Goal: Transaction & Acquisition: Purchase product/service

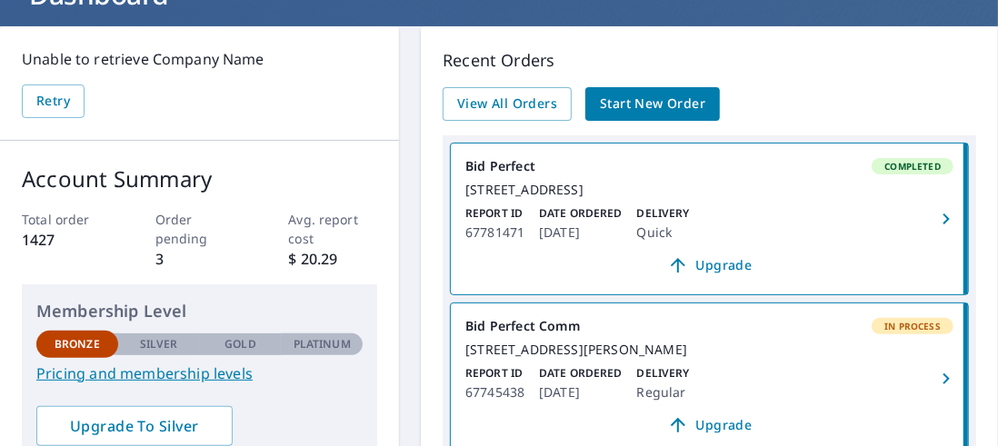
scroll to position [91, 0]
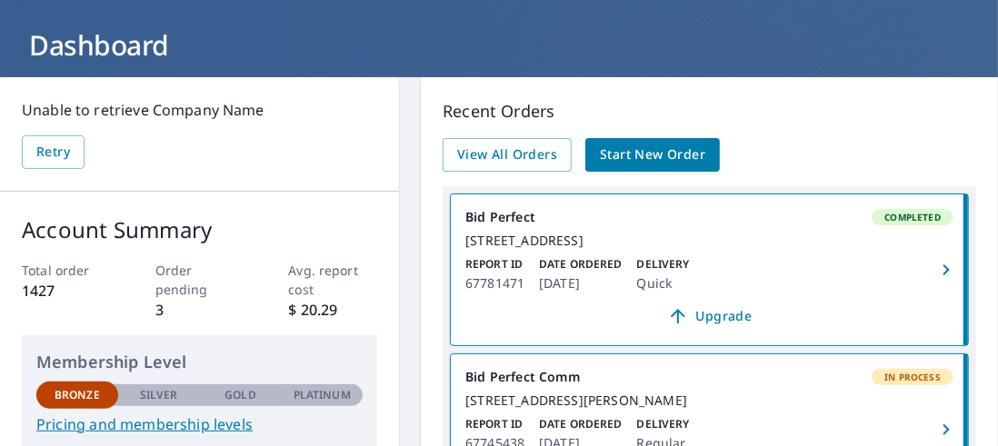
click at [648, 157] on span "Start New Order" at bounding box center [652, 155] width 105 height 23
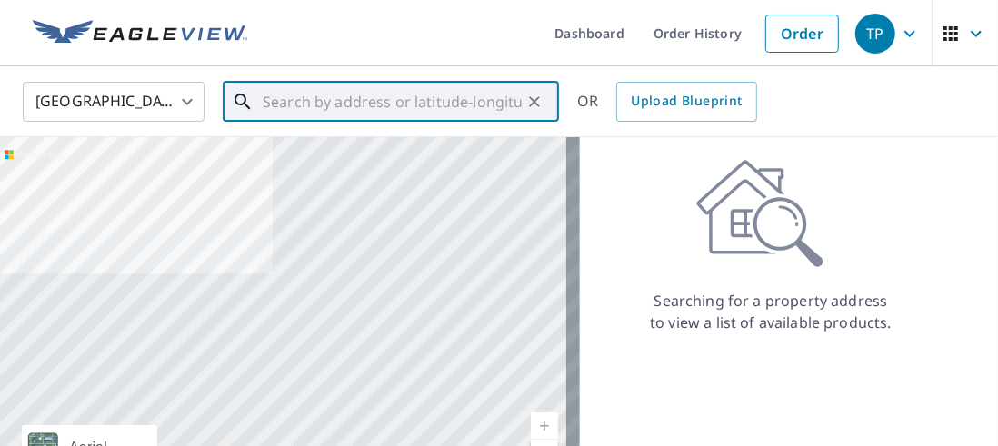
click at [305, 101] on input "text" at bounding box center [392, 101] width 259 height 51
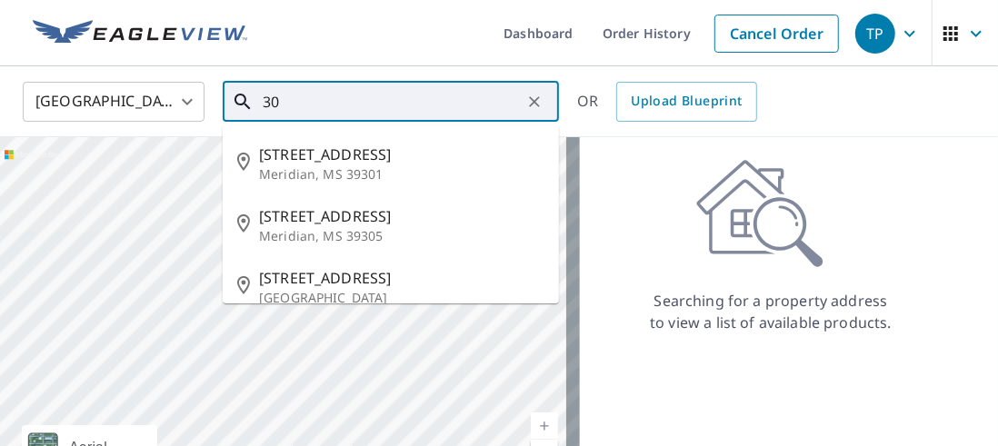
type input "3"
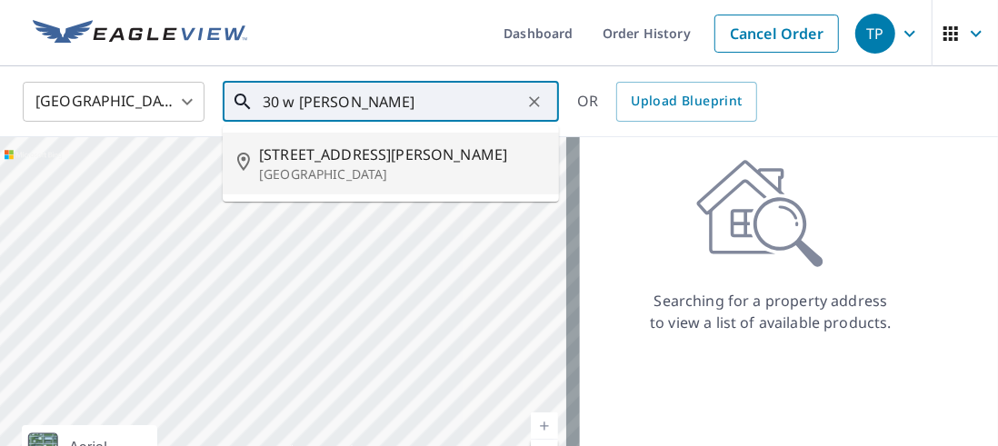
click at [335, 145] on span "[STREET_ADDRESS][PERSON_NAME]" at bounding box center [402, 155] width 286 height 22
type input "[STREET_ADDRESS][PERSON_NAME][PERSON_NAME]"
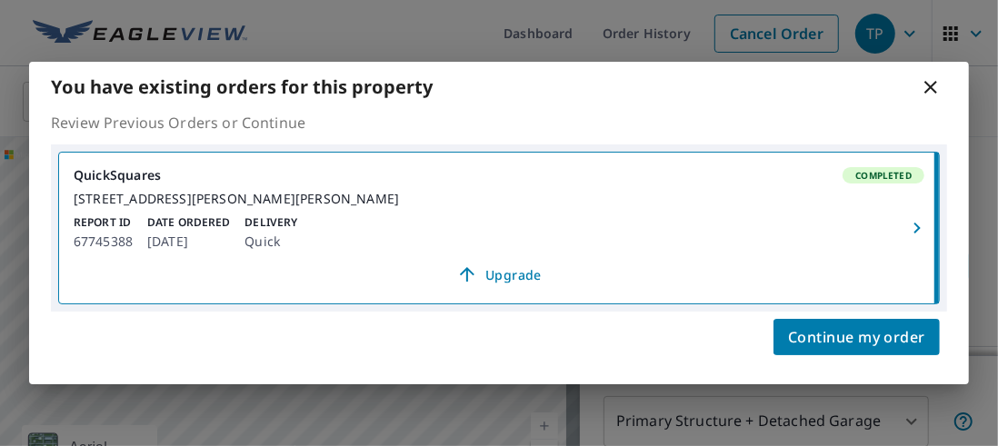
click at [931, 76] on icon at bounding box center [931, 87] width 22 height 22
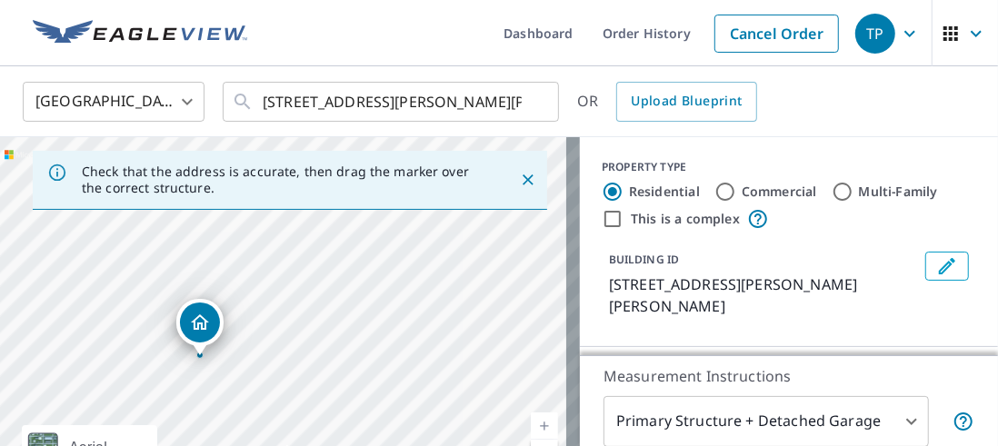
drag, startPoint x: 342, startPoint y: 318, endPoint x: 376, endPoint y: 327, distance: 34.9
click at [376, 327] on div "[STREET_ADDRESS][PERSON_NAME][PERSON_NAME]" at bounding box center [290, 328] width 580 height 382
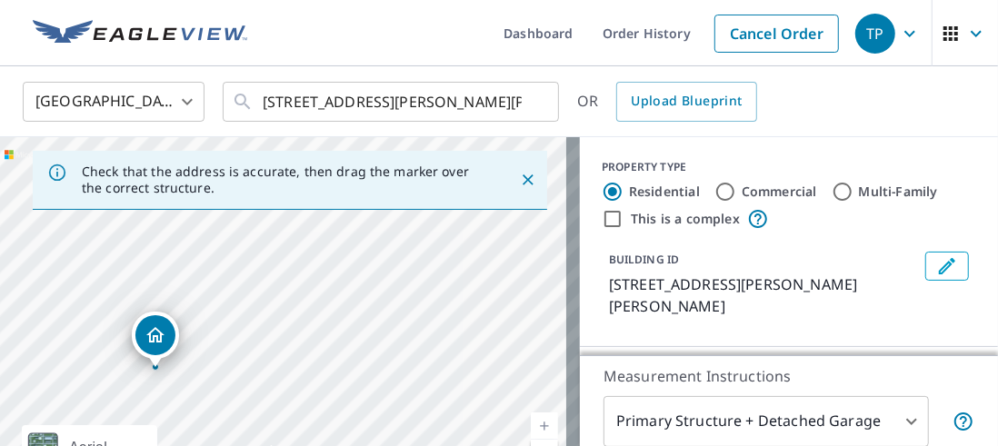
drag, startPoint x: 300, startPoint y: 329, endPoint x: 376, endPoint y: 312, distance: 77.4
click at [376, 312] on div "[STREET_ADDRESS][PERSON_NAME][PERSON_NAME]" at bounding box center [290, 328] width 580 height 382
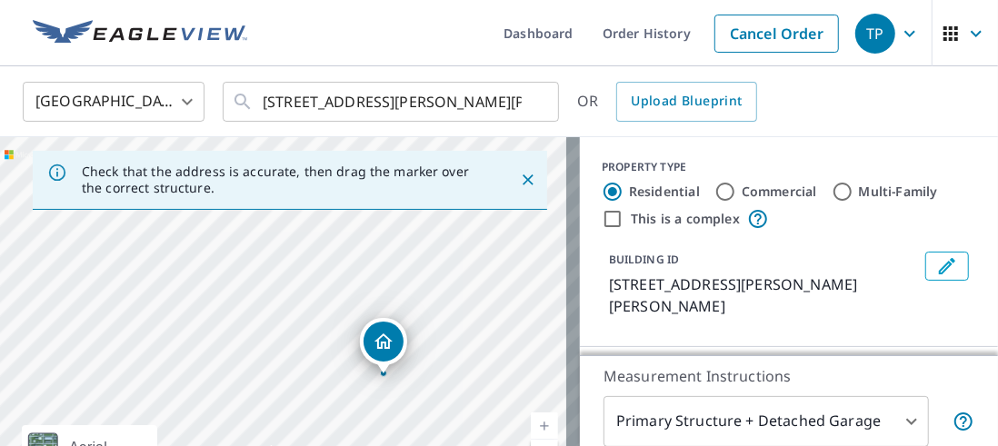
drag, startPoint x: 237, startPoint y: 343, endPoint x: 466, endPoint y: 349, distance: 228.3
click at [466, 349] on div "[STREET_ADDRESS][PERSON_NAME][PERSON_NAME]" at bounding box center [290, 328] width 580 height 382
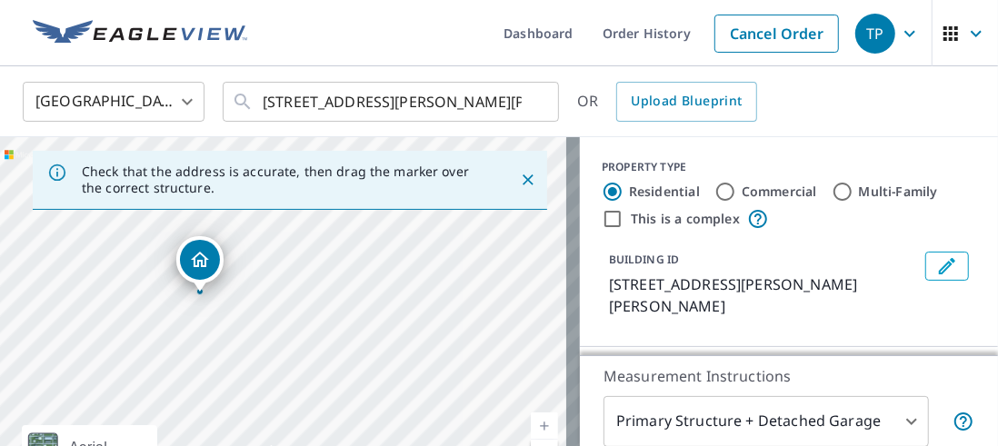
drag, startPoint x: 382, startPoint y: 343, endPoint x: 198, endPoint y: 263, distance: 200.4
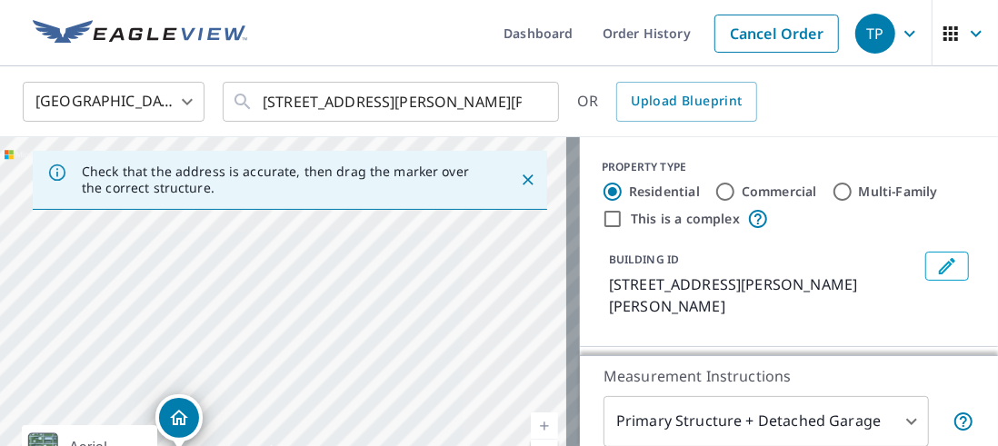
drag, startPoint x: 429, startPoint y: 306, endPoint x: 326, endPoint y: 432, distance: 162.8
click at [326, 432] on div "[STREET_ADDRESS][PERSON_NAME][PERSON_NAME]" at bounding box center [290, 328] width 580 height 382
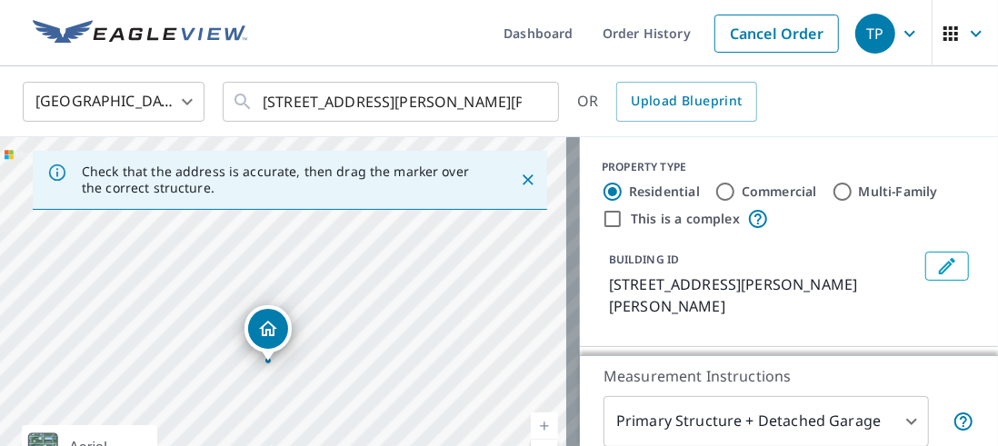
drag, startPoint x: 328, startPoint y: 344, endPoint x: 416, endPoint y: 255, distance: 125.4
click at [416, 255] on div "[STREET_ADDRESS][PERSON_NAME][PERSON_NAME]" at bounding box center [290, 328] width 580 height 382
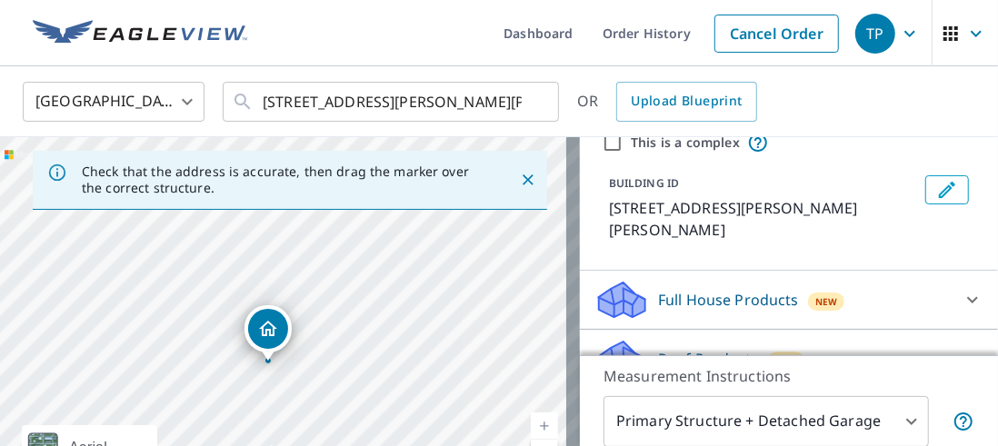
scroll to position [182, 0]
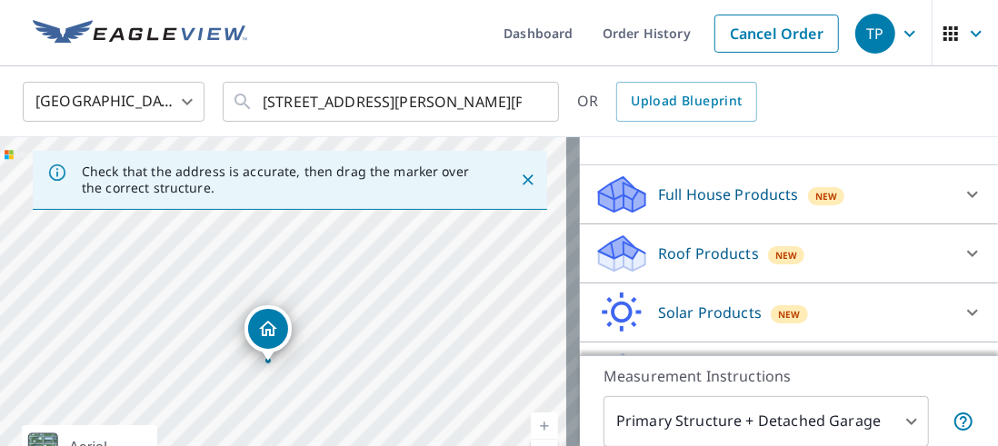
click at [610, 236] on icon at bounding box center [622, 247] width 46 height 23
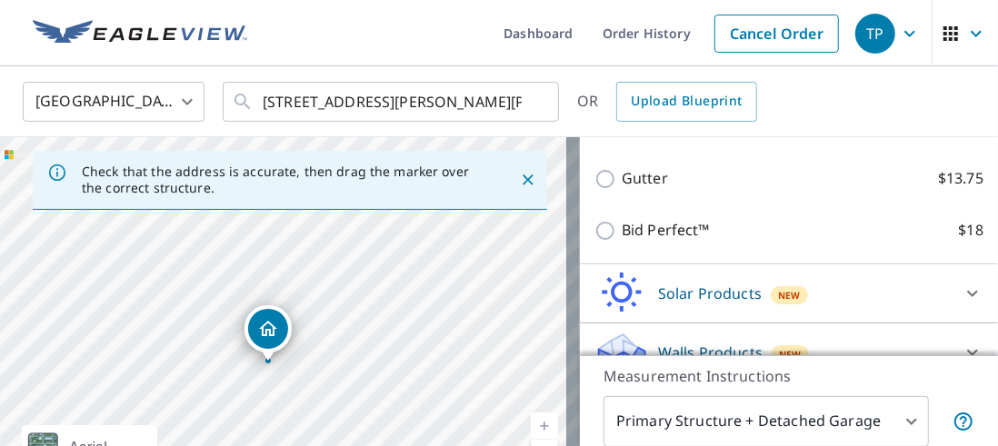
scroll to position [412, 0]
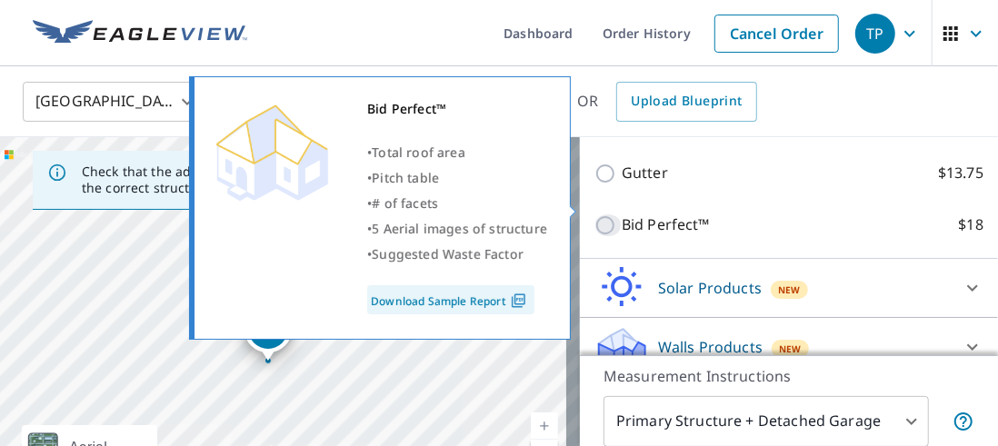
click at [595, 215] on input "Bid Perfect™ $18" at bounding box center [608, 226] width 27 height 22
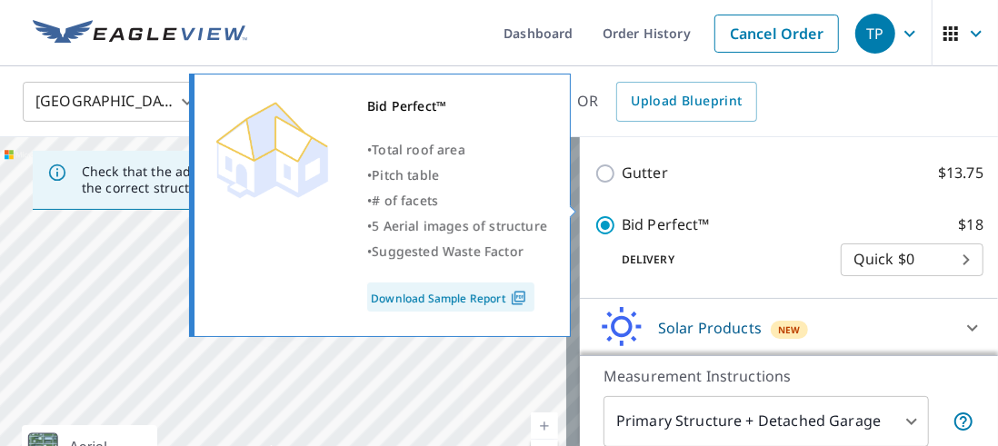
click at [595, 215] on input "Bid Perfect™ $18" at bounding box center [608, 226] width 27 height 22
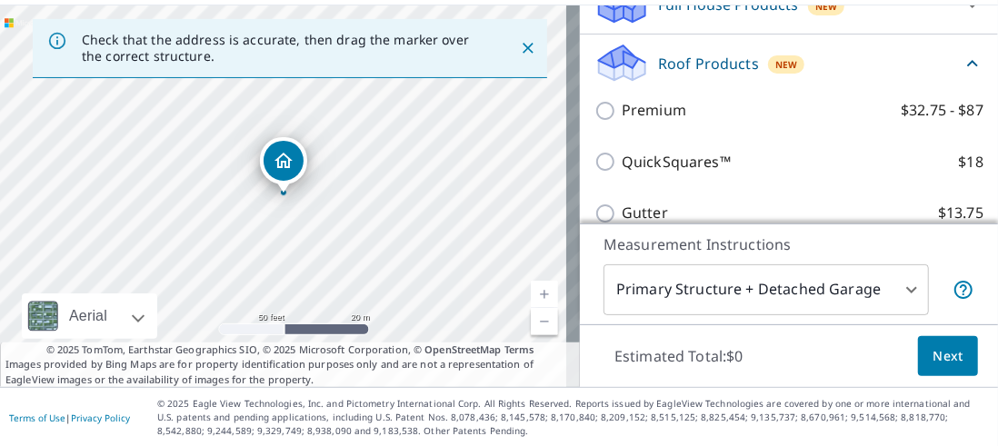
scroll to position [230, 0]
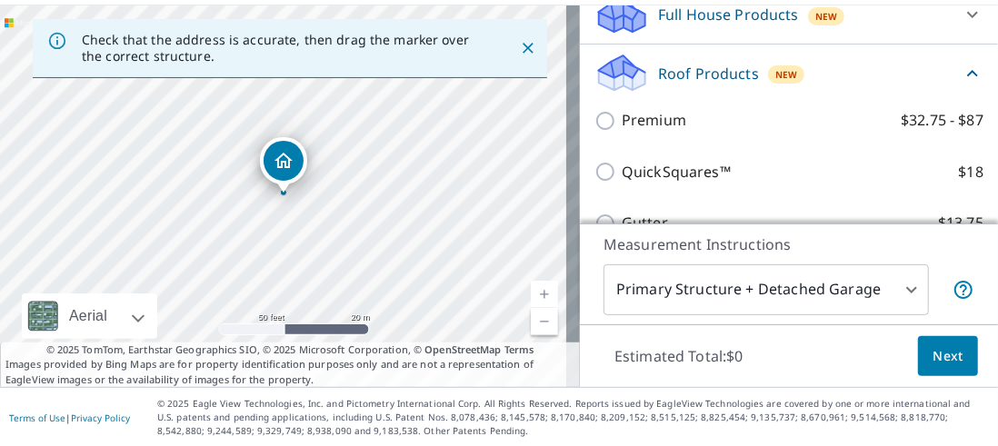
click at [659, 63] on p "Roof Products" at bounding box center [708, 74] width 101 height 22
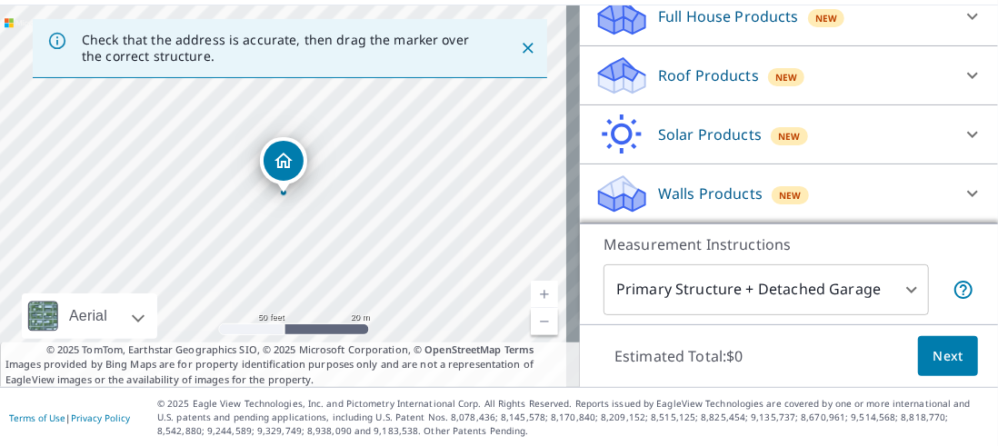
scroll to position [204, 0]
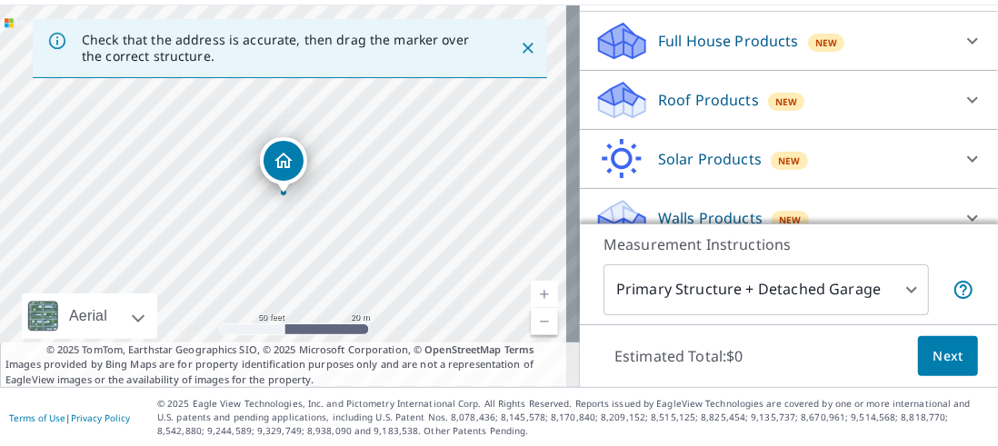
click at [665, 89] on p "Roof Products" at bounding box center [708, 100] width 101 height 22
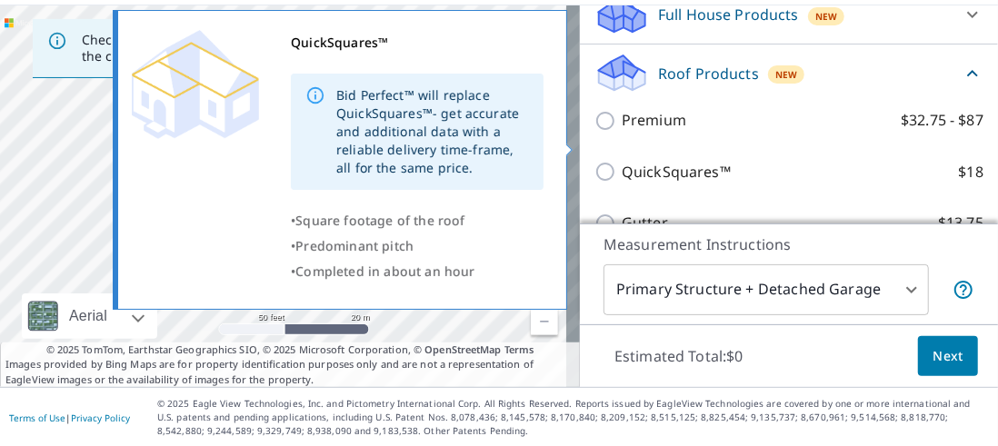
scroll to position [321, 0]
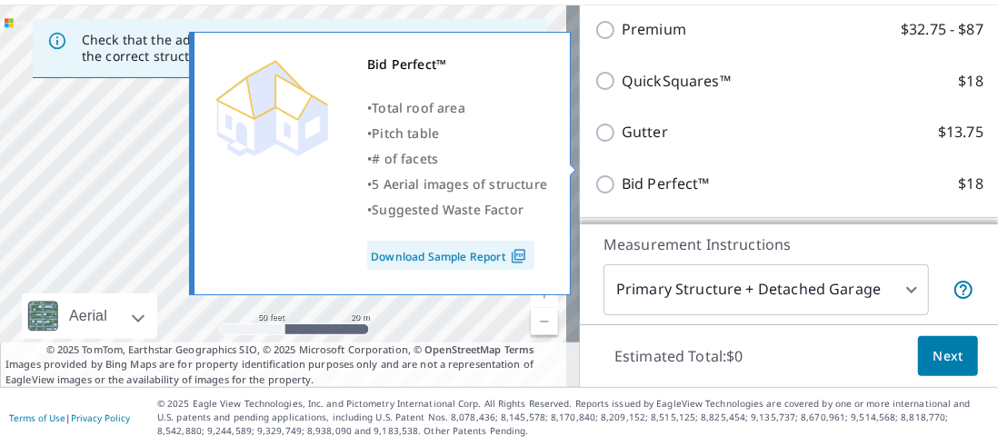
click at [597, 174] on input "Bid Perfect™ $18" at bounding box center [608, 185] width 27 height 22
checkbox input "true"
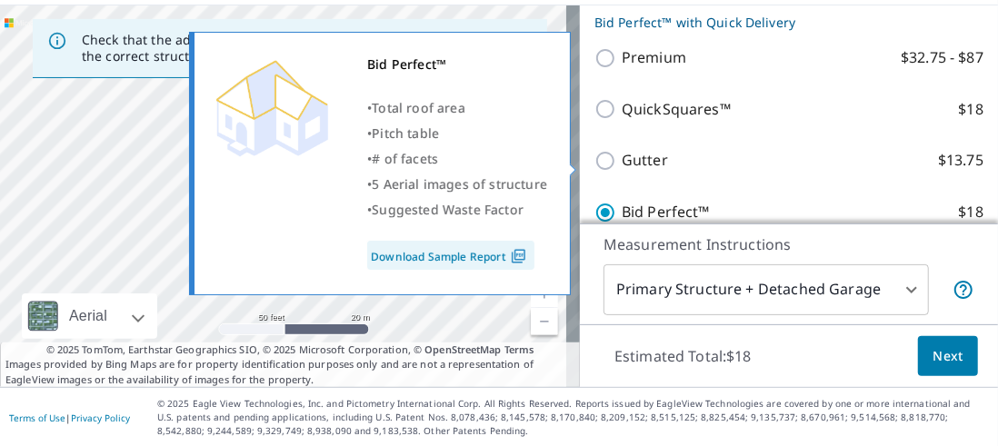
scroll to position [349, 0]
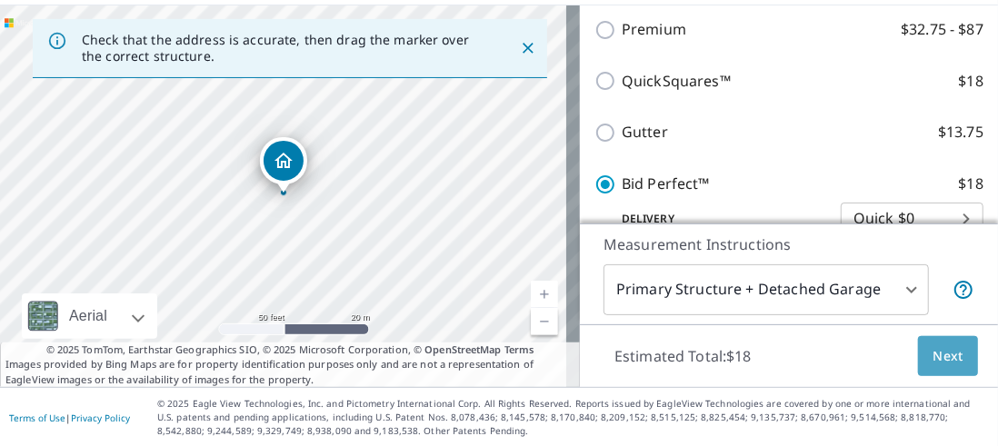
click at [933, 363] on span "Next" at bounding box center [948, 357] width 31 height 23
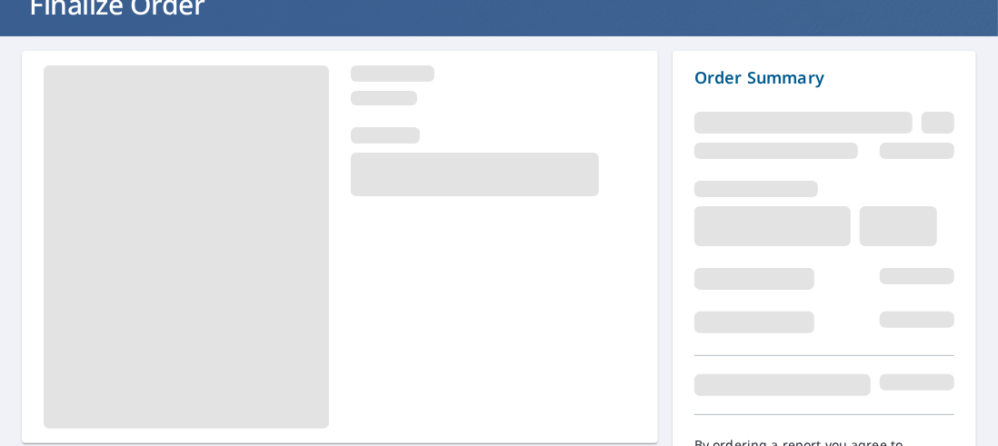
scroll to position [234, 0]
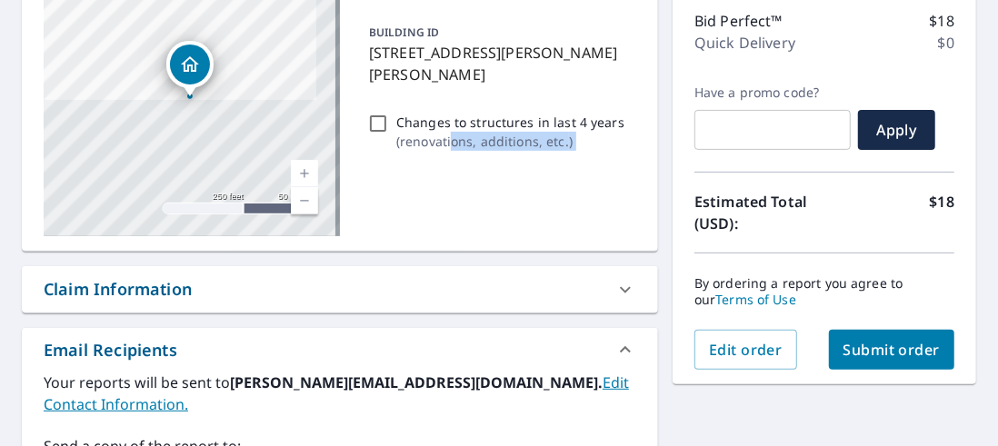
drag, startPoint x: 446, startPoint y: 197, endPoint x: 496, endPoint y: 267, distance: 85.5
click at [494, 296] on div "[STREET_ADDRESS][PERSON_NAME][PERSON_NAME] A standard road map Aerial A detaile…" at bounding box center [340, 341] width 637 height 784
drag, startPoint x: 438, startPoint y: 215, endPoint x: 404, endPoint y: 272, distance: 66.9
click at [404, 272] on div "[STREET_ADDRESS][PERSON_NAME][PERSON_NAME] A standard road map Aerial A detaile…" at bounding box center [340, 341] width 637 height 784
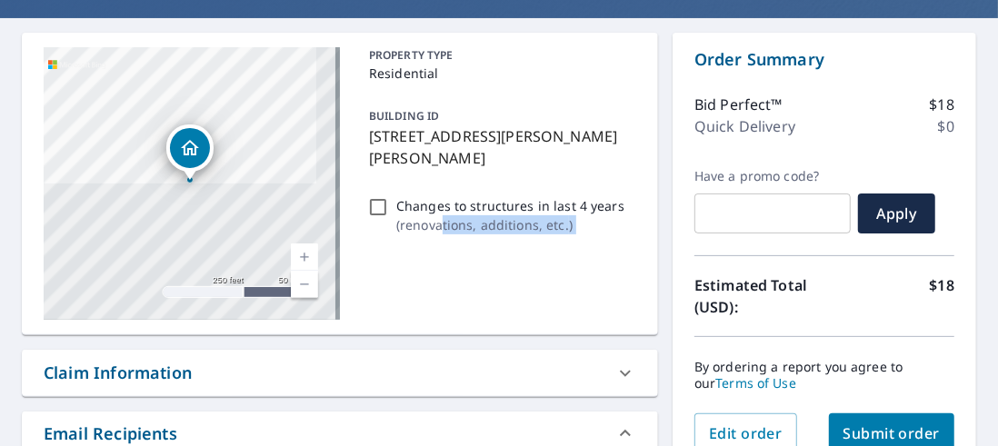
scroll to position [52, 0]
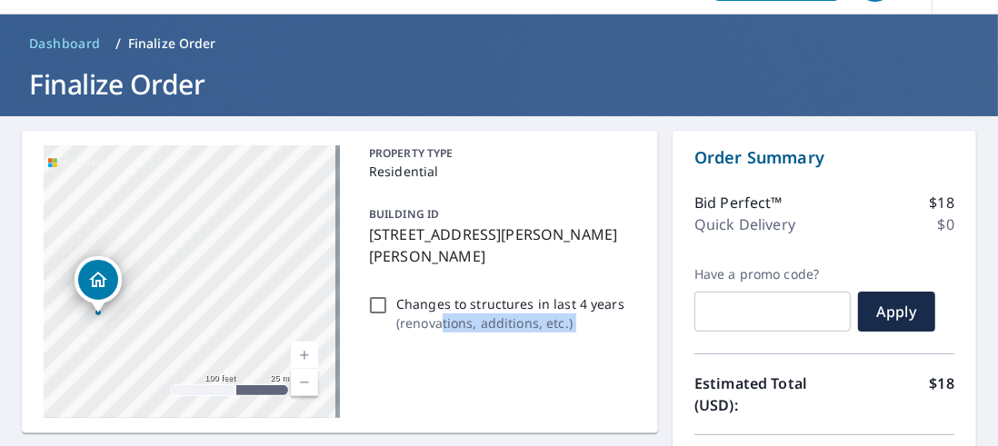
drag, startPoint x: 173, startPoint y: 285, endPoint x: 159, endPoint y: 320, distance: 38.0
click at [159, 320] on div "[STREET_ADDRESS][PERSON_NAME][PERSON_NAME]" at bounding box center [192, 281] width 296 height 273
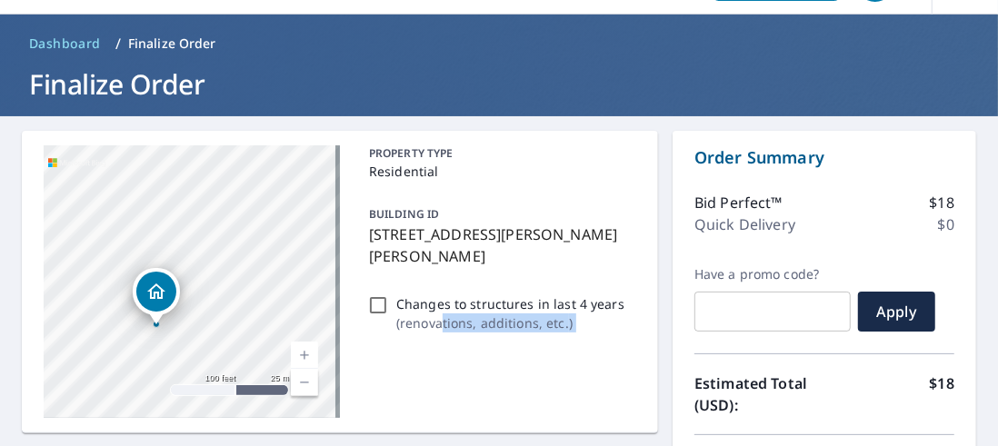
drag, startPoint x: 96, startPoint y: 285, endPoint x: 146, endPoint y: 297, distance: 51.6
click at [147, 297] on icon "Dropped pin, building 1, Residential property, 46 W Swaffer Rd Mayville, MI 487…" at bounding box center [156, 291] width 18 height 15
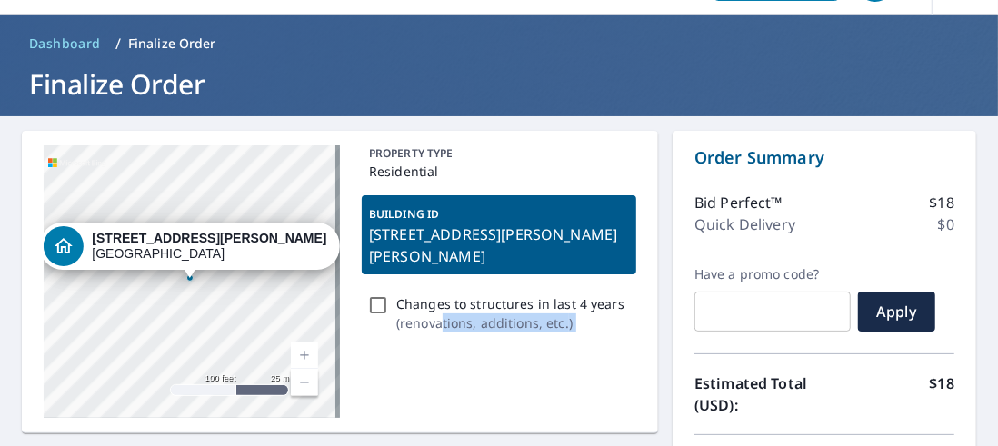
click at [316, 218] on div "[STREET_ADDRESS][PERSON_NAME][PERSON_NAME]" at bounding box center [192, 281] width 296 height 273
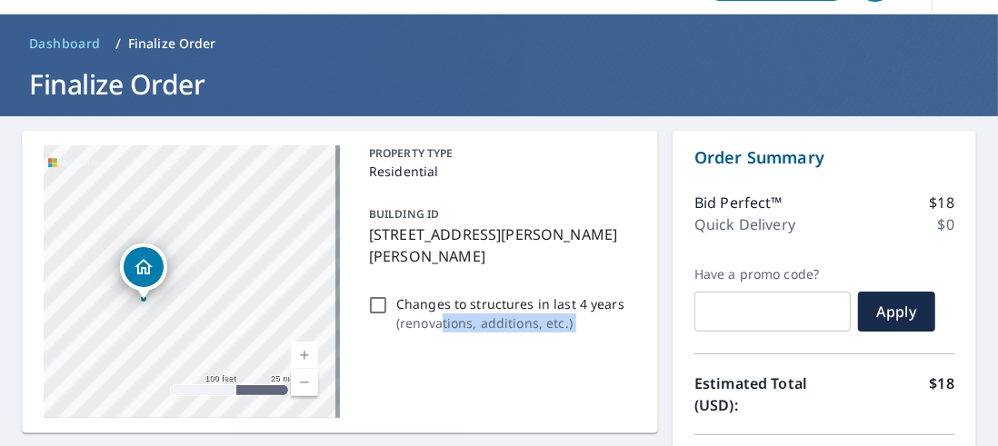
drag, startPoint x: 275, startPoint y: 243, endPoint x: 156, endPoint y: 266, distance: 121.3
click at [156, 266] on div "Dropped pin, building 1, Residential property, 46 W Swaffer Rd Mayville, MI 487…" at bounding box center [144, 267] width 40 height 40
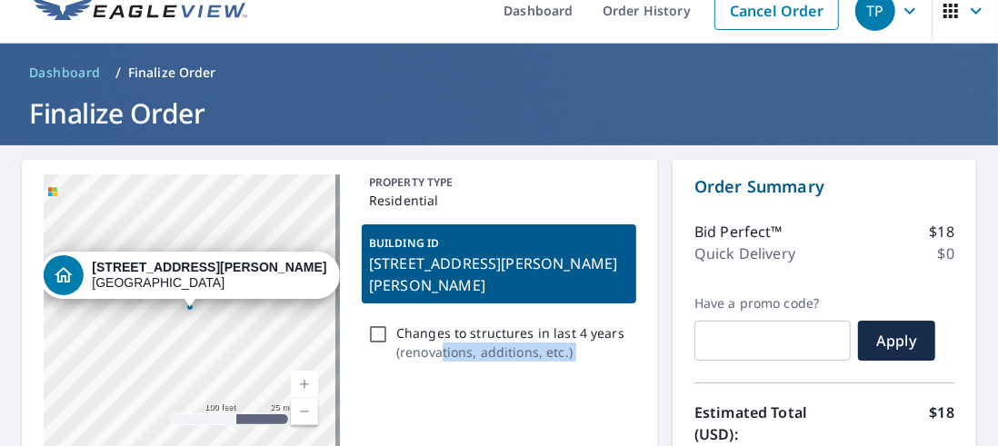
scroll to position [0, 0]
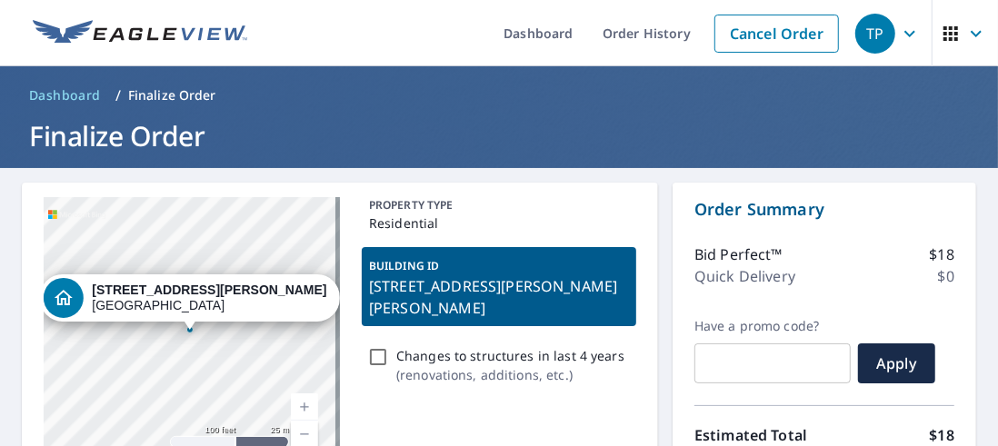
click at [387, 372] on div "PROPERTY TYPE Residential BUILDING ID [STREET_ADDRESS][PERSON_NAME][PERSON_NAME…" at bounding box center [499, 333] width 275 height 273
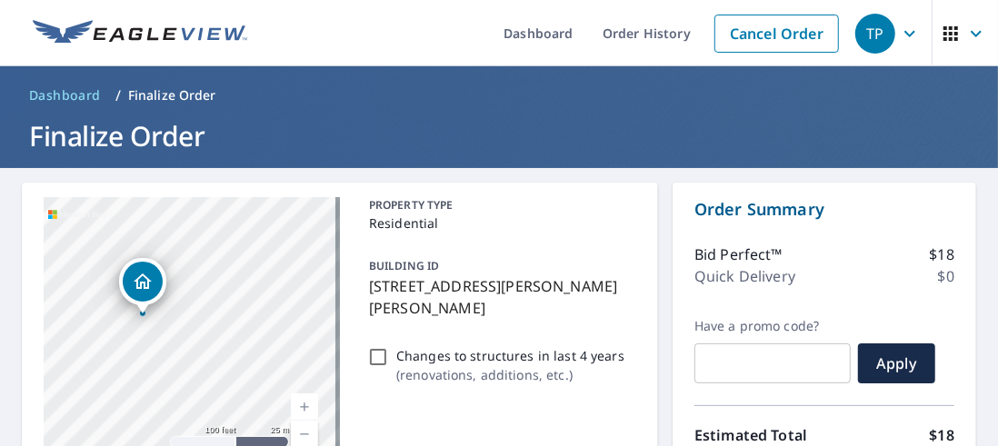
drag, startPoint x: 178, startPoint y: 301, endPoint x: 132, endPoint y: 281, distance: 50.5
click at [132, 281] on icon "Dropped pin, building 1, Residential property, 46 W Swaffer Rd Mayville, MI 487…" at bounding box center [143, 282] width 22 height 22
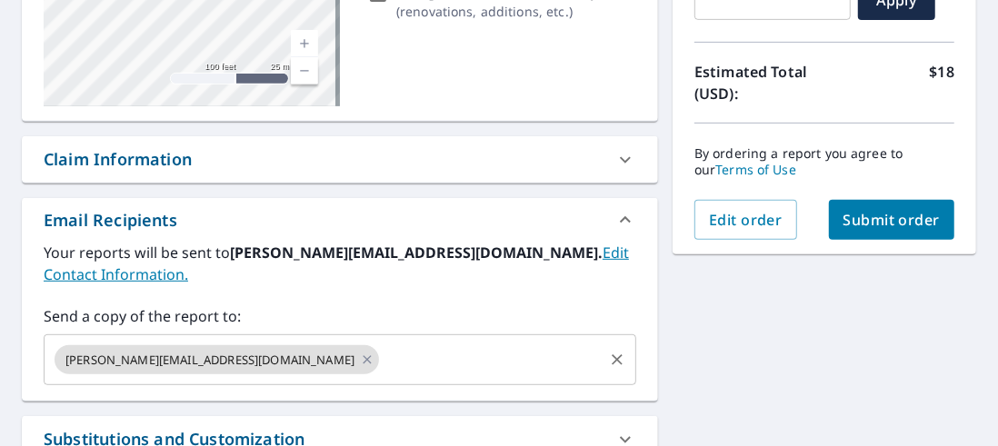
scroll to position [91, 0]
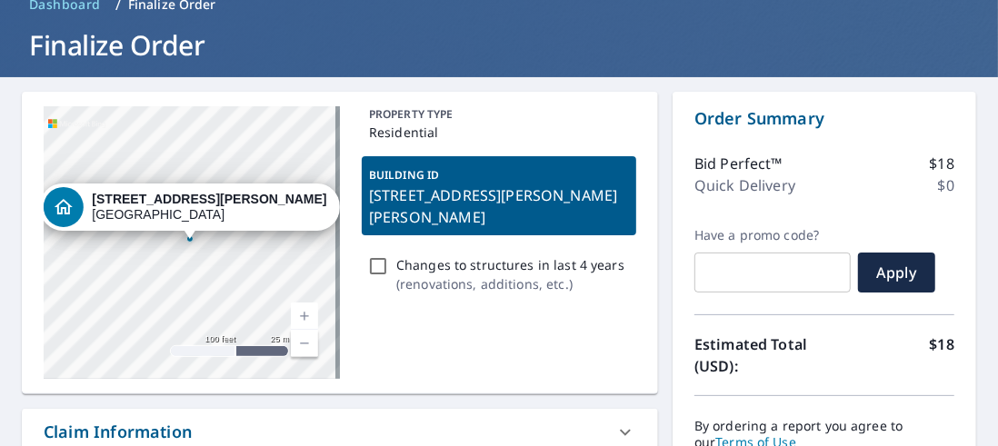
click at [329, 191] on div "[STREET_ADDRESS][PERSON_NAME][PERSON_NAME]" at bounding box center [192, 242] width 296 height 273
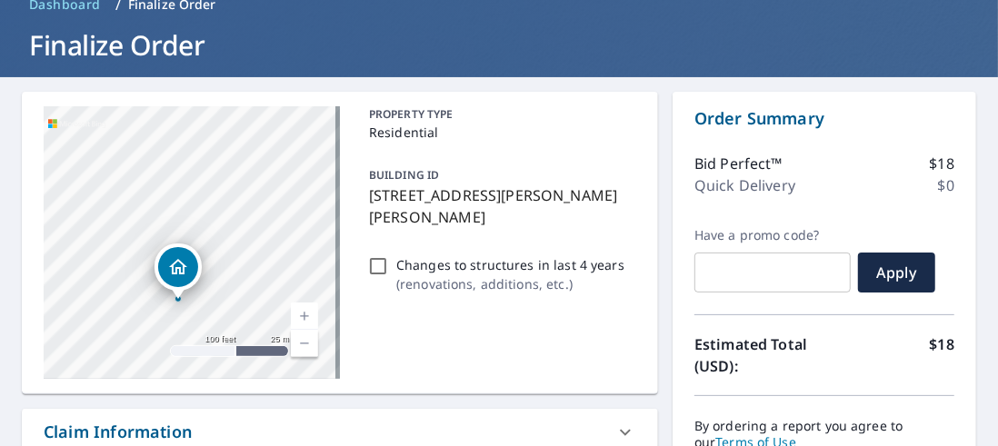
drag, startPoint x: 204, startPoint y: 217, endPoint x: 192, endPoint y: 277, distance: 61.2
click at [192, 277] on div "Dropped pin, building 1, Residential property, 46 W Swaffer Rd Mayville, MI 487…" at bounding box center [178, 267] width 40 height 40
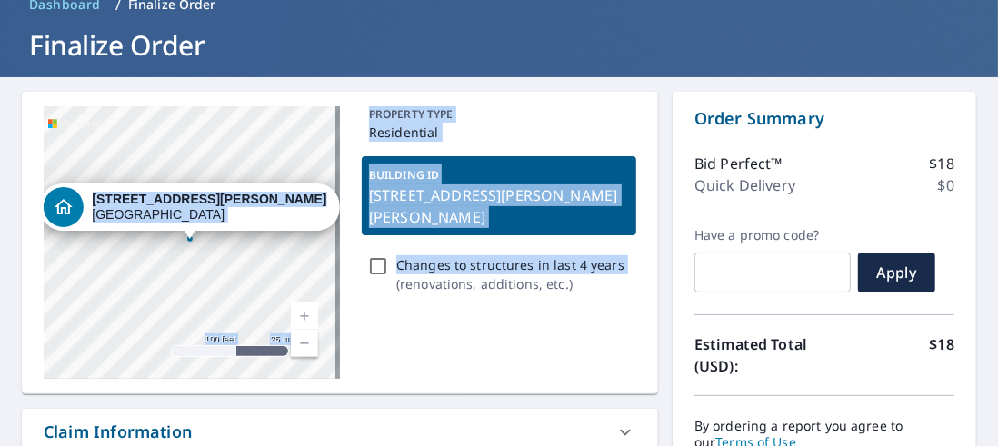
drag, startPoint x: 383, startPoint y: 330, endPoint x: 291, endPoint y: 366, distance: 98.5
click at [291, 366] on div "[STREET_ADDRESS][PERSON_NAME][PERSON_NAME] A standard road map Aerial A detaile…" at bounding box center [340, 243] width 637 height 303
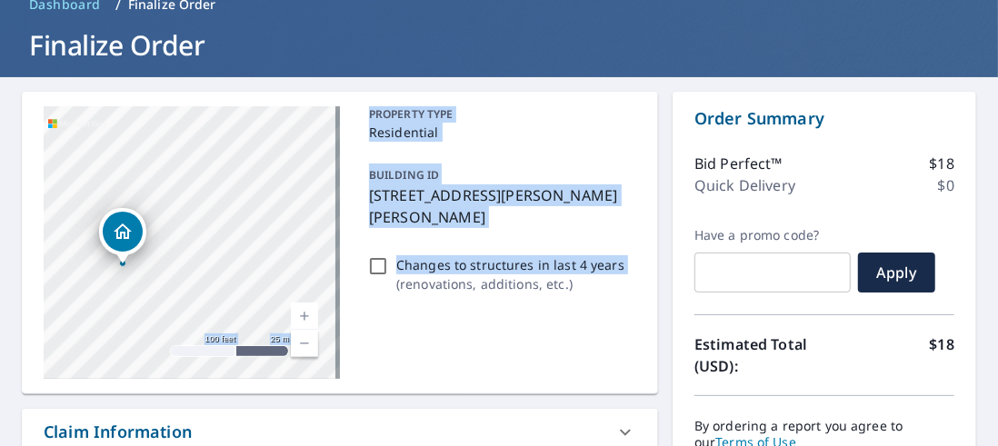
drag, startPoint x: 259, startPoint y: 257, endPoint x: 204, endPoint y: 282, distance: 60.7
click at [204, 282] on div "[STREET_ADDRESS][PERSON_NAME][PERSON_NAME]" at bounding box center [192, 242] width 296 height 273
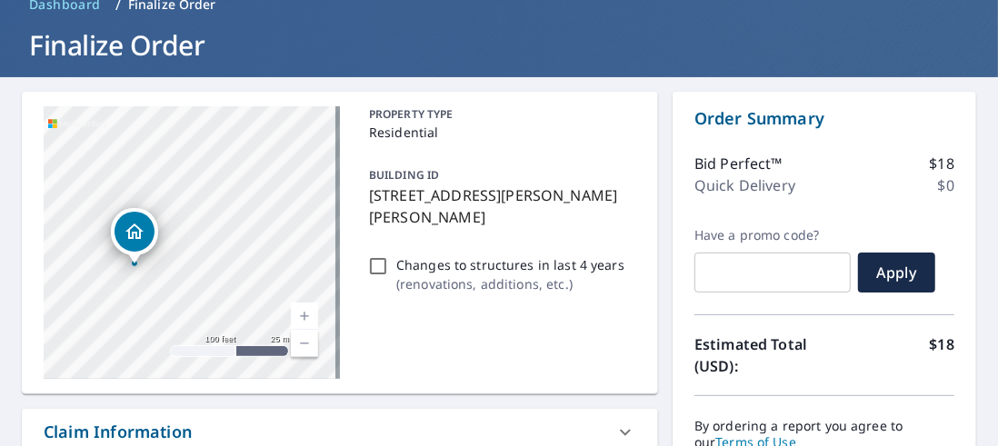
click at [455, 304] on div "PROPERTY TYPE Residential BUILDING ID [STREET_ADDRESS][PERSON_NAME][PERSON_NAME…" at bounding box center [499, 242] width 275 height 273
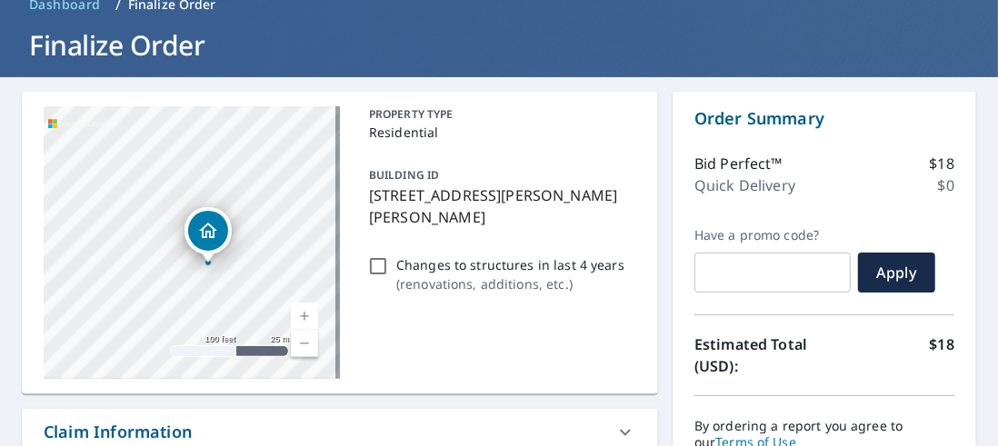
drag, startPoint x: 197, startPoint y: 216, endPoint x: 193, endPoint y: 239, distance: 24.1
click at [197, 239] on icon "Dropped pin, building 1, Residential property, 46 W Swaffer Rd Mayville, MI 487…" at bounding box center [208, 231] width 22 height 22
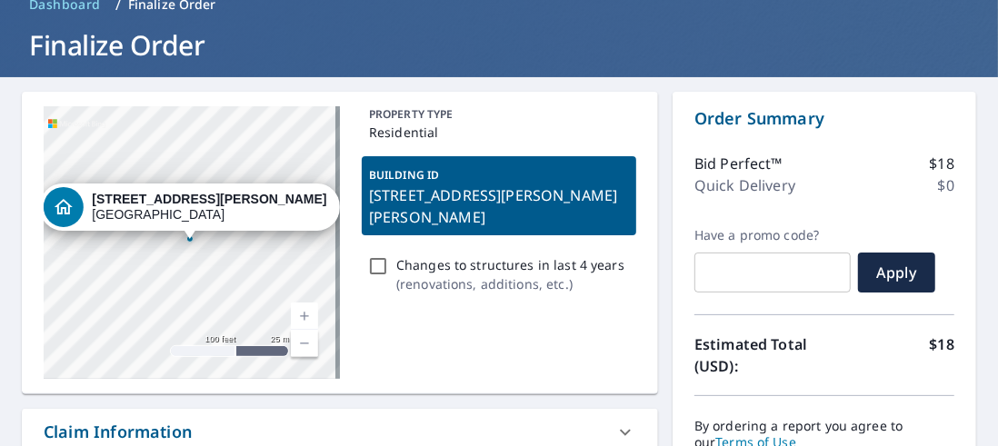
drag, startPoint x: 369, startPoint y: 299, endPoint x: 361, endPoint y: 306, distance: 10.4
click at [362, 308] on div "PROPERTY TYPE Residential BUILDING ID [STREET_ADDRESS][PERSON_NAME][PERSON_NAME…" at bounding box center [499, 242] width 275 height 273
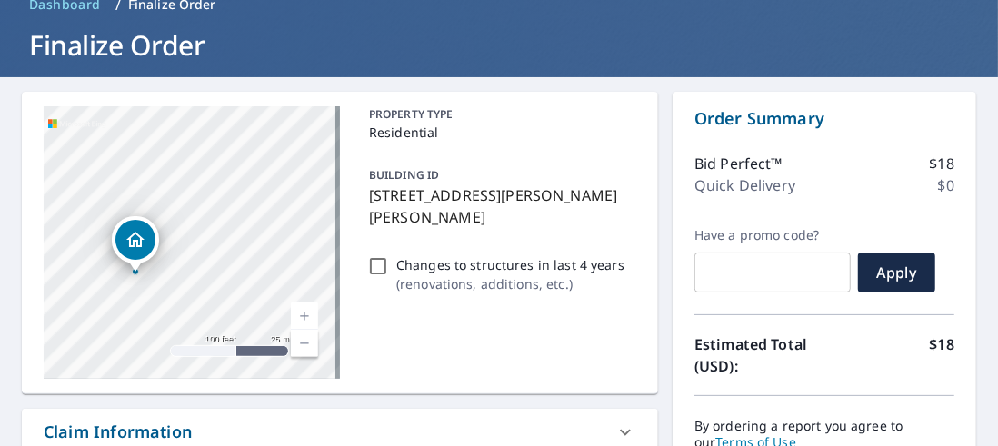
drag, startPoint x: 268, startPoint y: 275, endPoint x: 214, endPoint y: 307, distance: 63.6
click at [214, 307] on div "[STREET_ADDRESS][PERSON_NAME][PERSON_NAME]" at bounding box center [192, 242] width 296 height 273
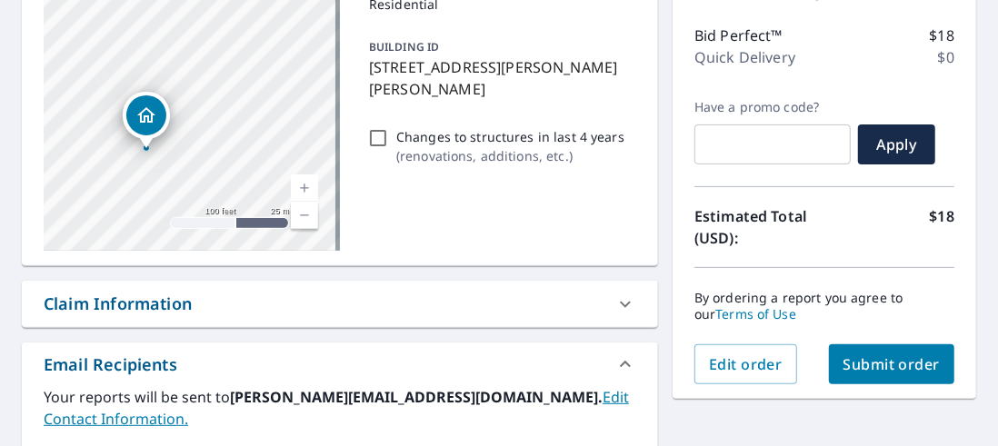
scroll to position [182, 0]
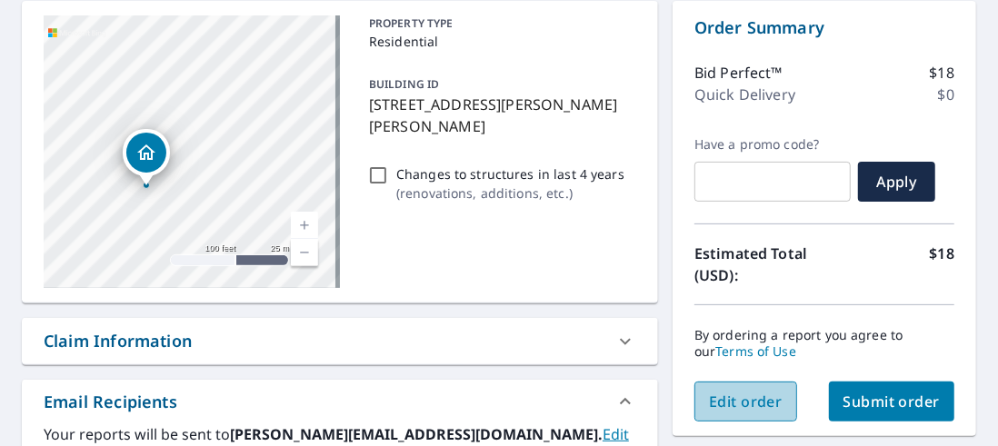
click at [739, 406] on span "Edit order" at bounding box center [746, 402] width 74 height 20
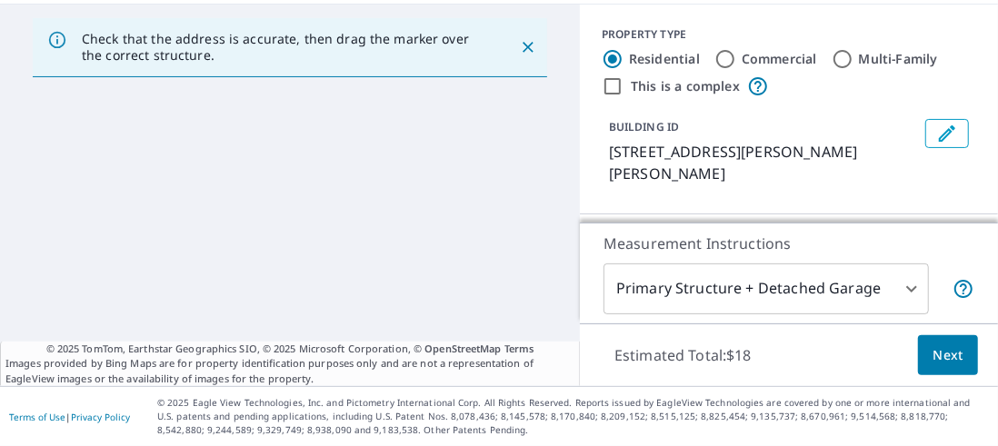
scroll to position [80, 0]
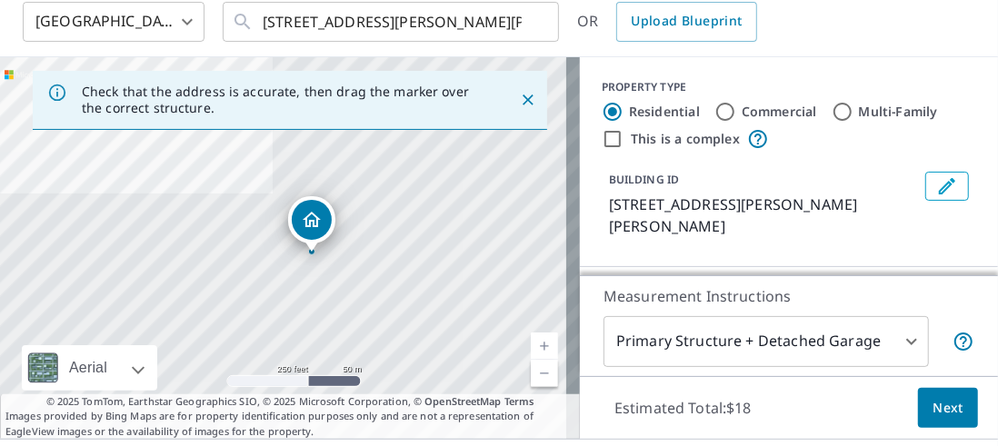
drag, startPoint x: 293, startPoint y: 224, endPoint x: 321, endPoint y: 231, distance: 29.1
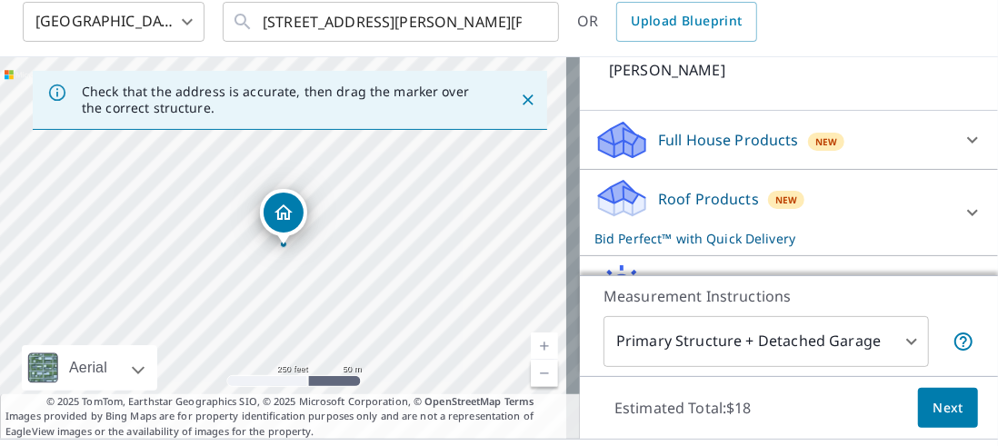
scroll to position [182, 0]
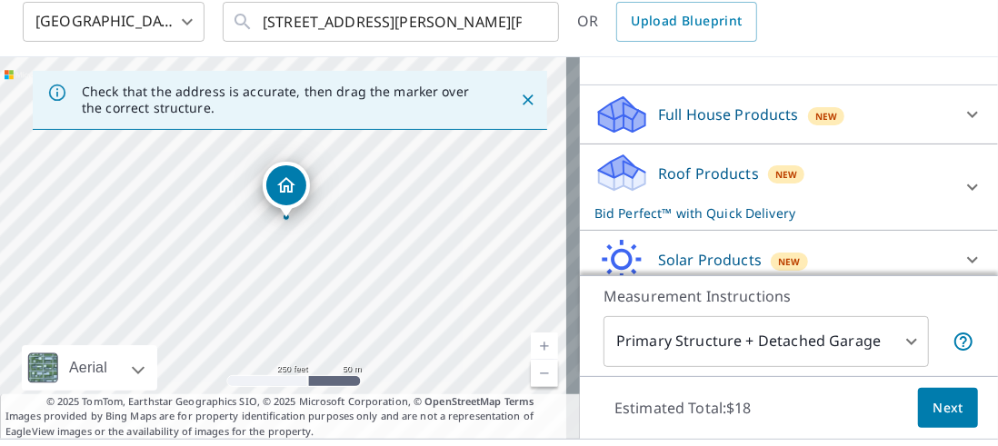
drag, startPoint x: 301, startPoint y: 217, endPoint x: 304, endPoint y: 190, distance: 27.4
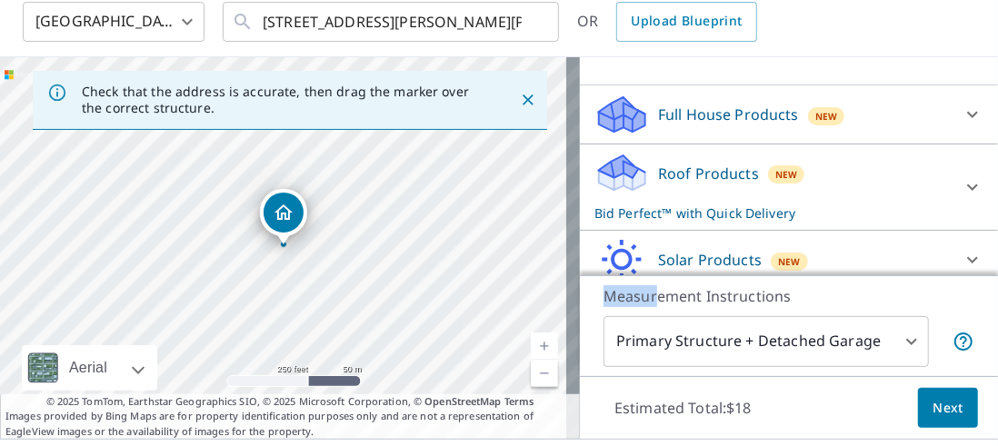
drag, startPoint x: 646, startPoint y: 274, endPoint x: 629, endPoint y: 294, distance: 25.8
click at [640, 302] on div "PROPERTY TYPE Residential Commercial Multi-Family This is a complex BUILDING ID…" at bounding box center [789, 248] width 418 height 382
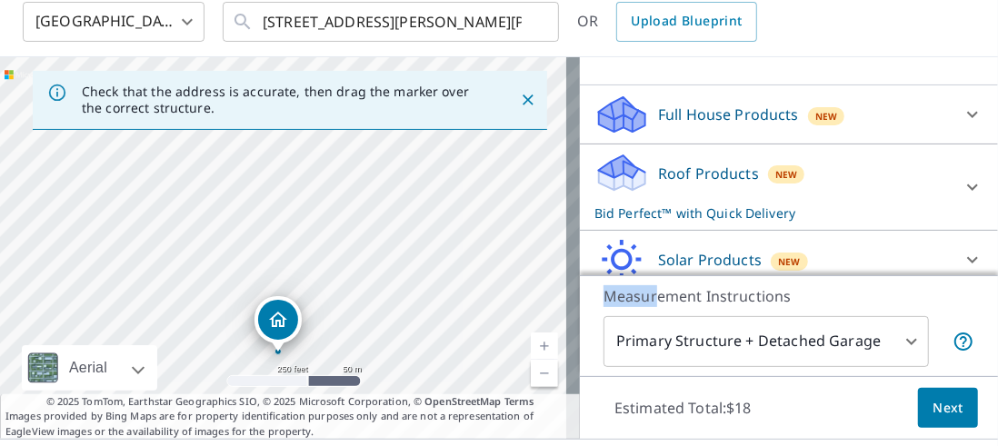
drag, startPoint x: 555, startPoint y: 267, endPoint x: 546, endPoint y: 364, distance: 96.8
click at [549, 374] on div "[STREET_ADDRESS][PERSON_NAME][PERSON_NAME]" at bounding box center [290, 248] width 580 height 382
drag, startPoint x: 487, startPoint y: 286, endPoint x: 517, endPoint y: 331, distance: 53.2
click at [496, 348] on div "[STREET_ADDRESS][PERSON_NAME][PERSON_NAME]" at bounding box center [290, 248] width 580 height 382
drag, startPoint x: 787, startPoint y: 246, endPoint x: 790, endPoint y: 316, distance: 69.2
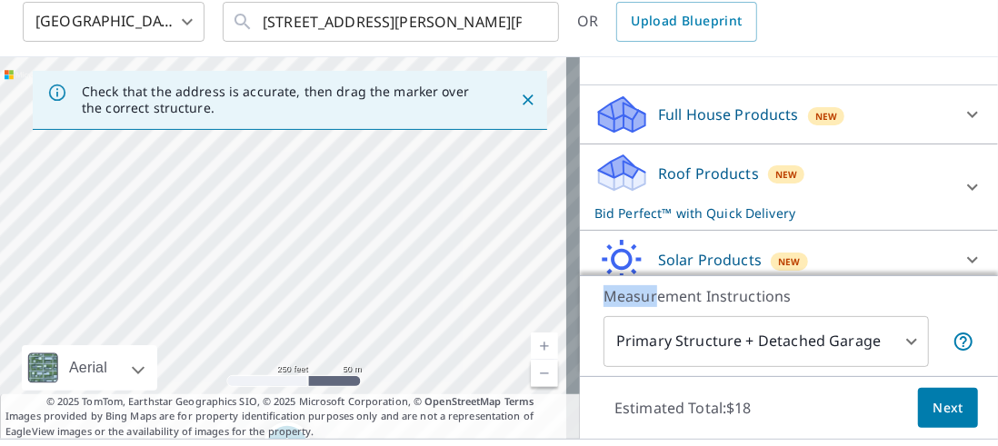
click at [789, 316] on div "PROPERTY TYPE Residential Commercial Multi-Family This is a complex BUILDING ID…" at bounding box center [789, 248] width 418 height 382
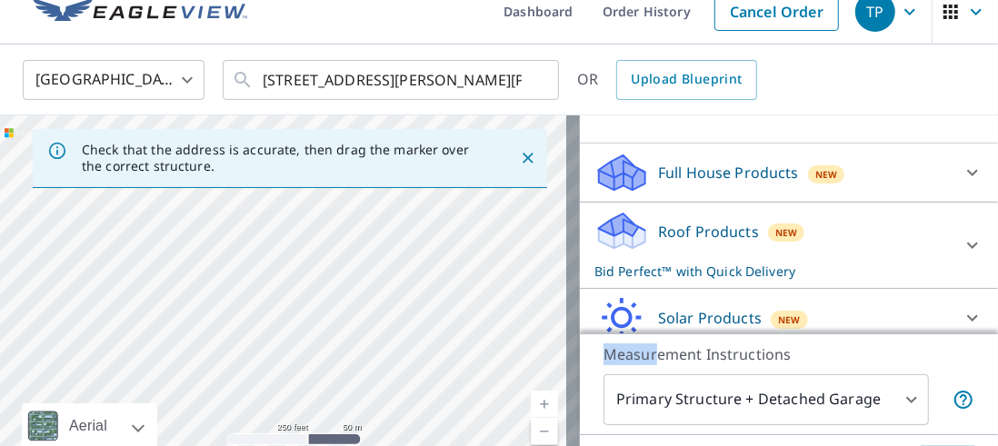
scroll to position [0, 0]
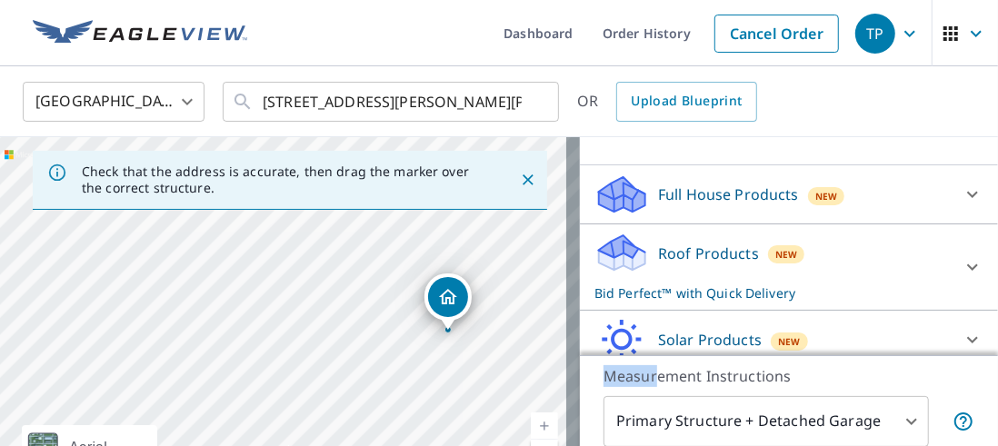
drag, startPoint x: 486, startPoint y: 343, endPoint x: 511, endPoint y: 261, distance: 85.7
click at [511, 263] on div "[STREET_ADDRESS][PERSON_NAME][PERSON_NAME]" at bounding box center [290, 328] width 580 height 382
click at [519, 176] on icon "Close" at bounding box center [528, 180] width 18 height 18
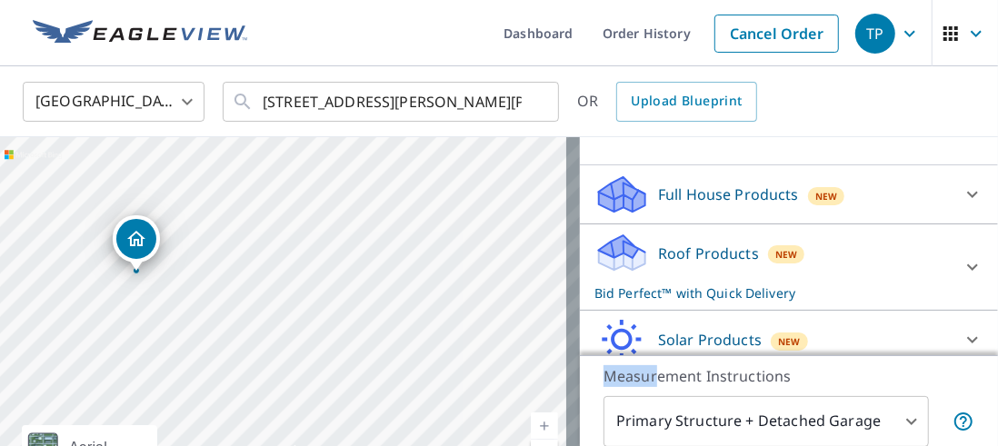
drag, startPoint x: 270, startPoint y: 305, endPoint x: 457, endPoint y: 172, distance: 229.6
click at [459, 172] on div "[STREET_ADDRESS][PERSON_NAME][PERSON_NAME]" at bounding box center [290, 328] width 580 height 382
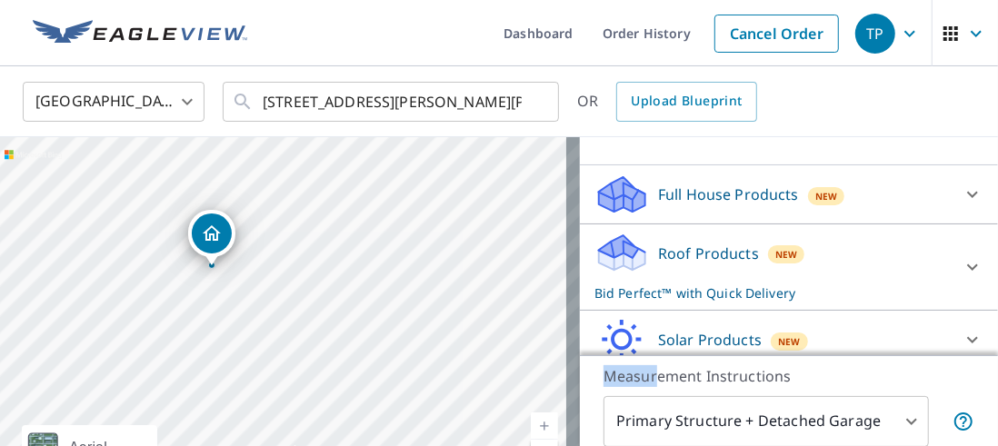
drag, startPoint x: 251, startPoint y: 236, endPoint x: 307, endPoint y: 238, distance: 56.4
click at [307, 238] on div "[STREET_ADDRESS][PERSON_NAME][PERSON_NAME]" at bounding box center [290, 328] width 580 height 382
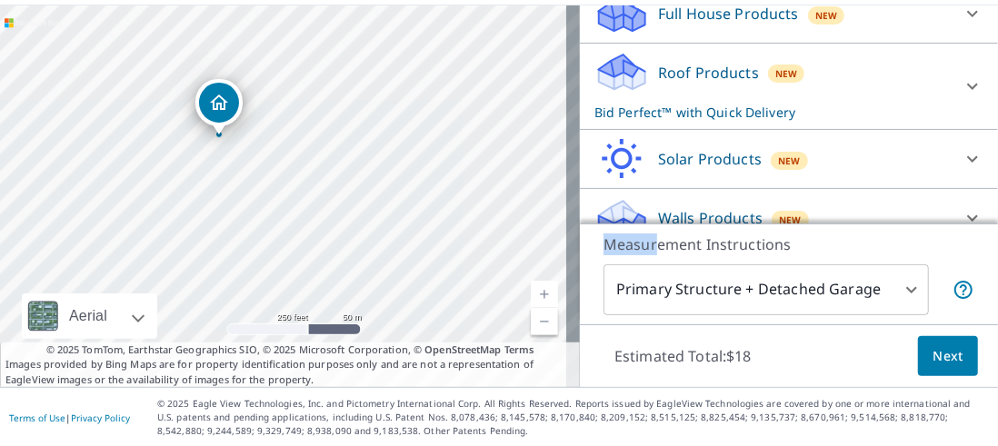
scroll to position [41, 0]
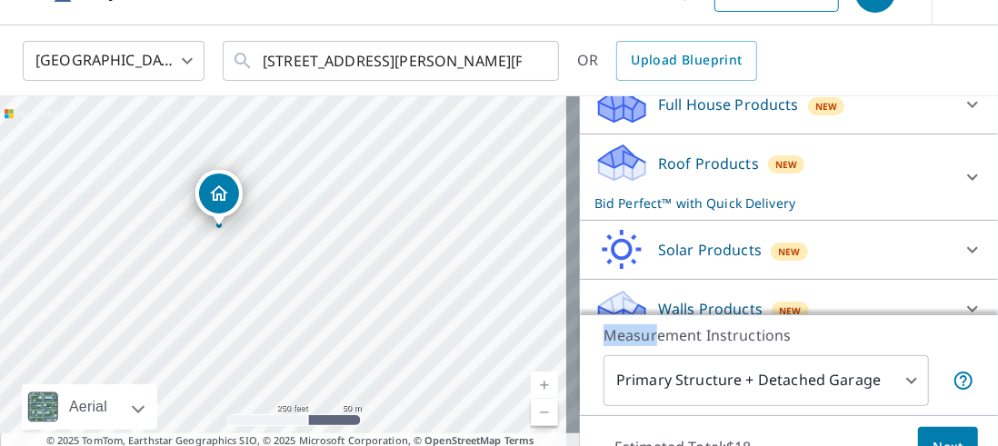
click at [600, 145] on icon at bounding box center [622, 156] width 46 height 23
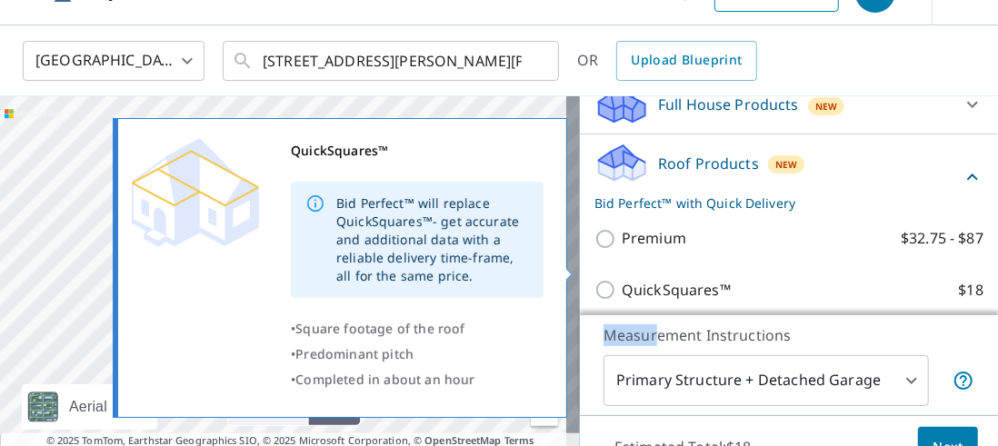
click at [595, 279] on input "QuickSquares™ $18" at bounding box center [608, 290] width 27 height 22
checkbox input "true"
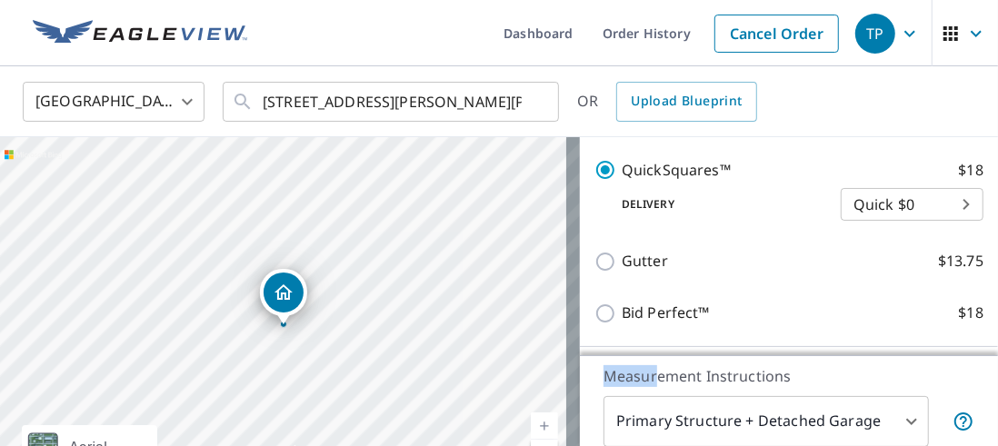
scroll to position [413, 0]
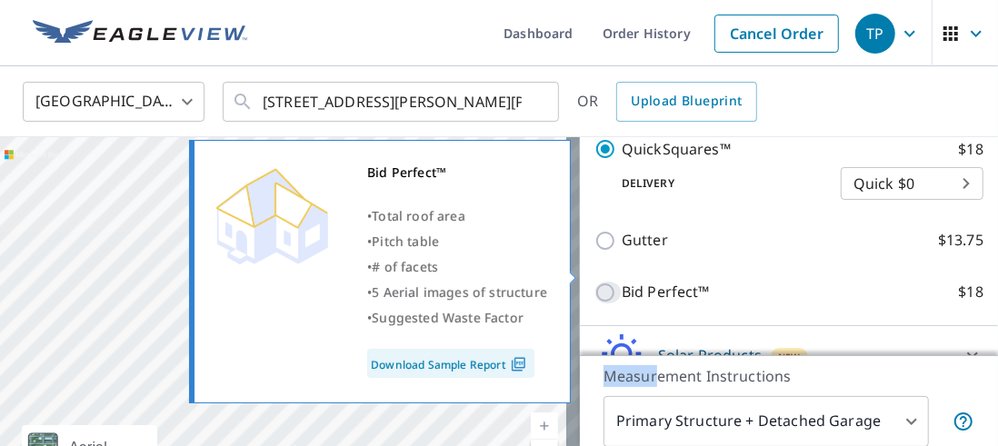
click at [597, 282] on input "Bid Perfect™ $18" at bounding box center [608, 293] width 27 height 22
checkbox input "true"
checkbox input "false"
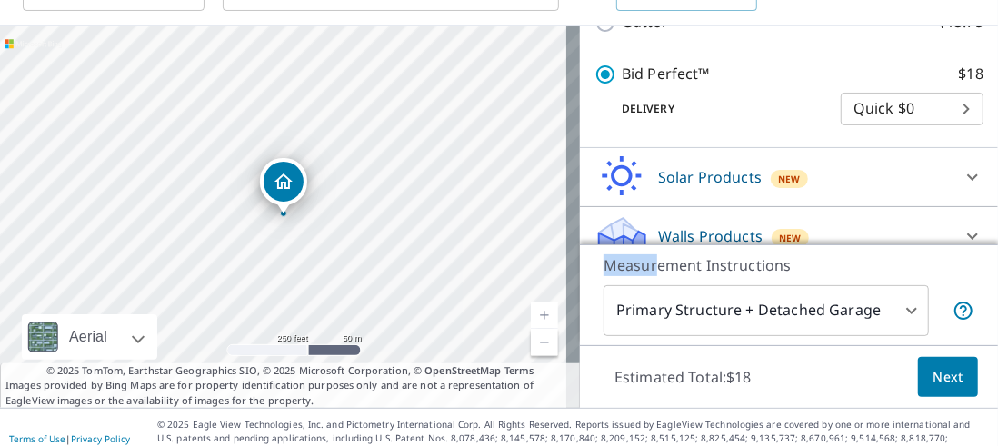
scroll to position [132, 0]
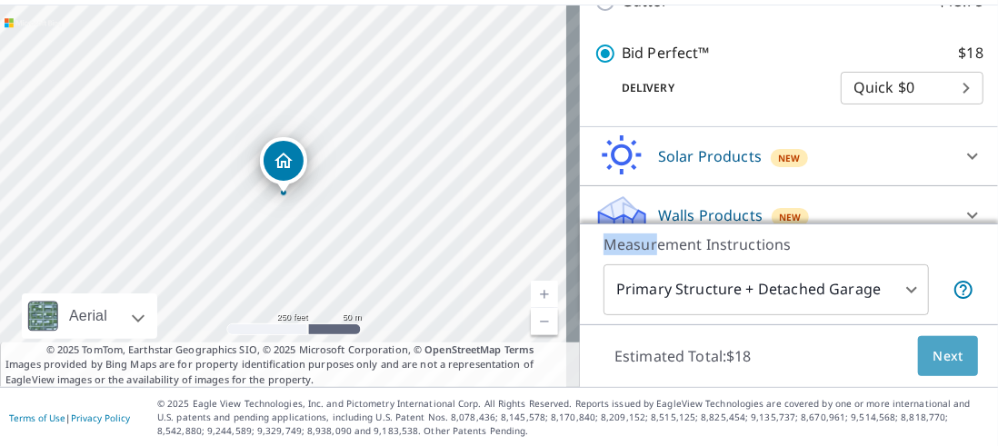
click at [933, 354] on span "Next" at bounding box center [948, 357] width 31 height 23
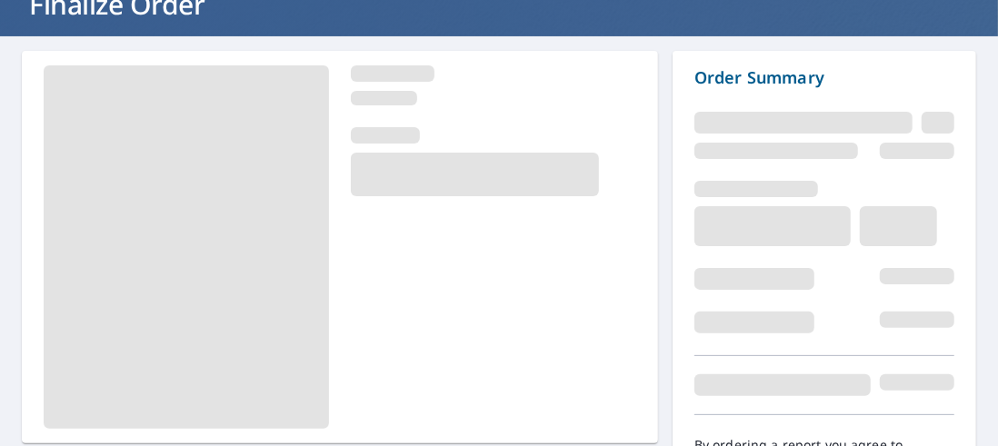
scroll to position [234, 0]
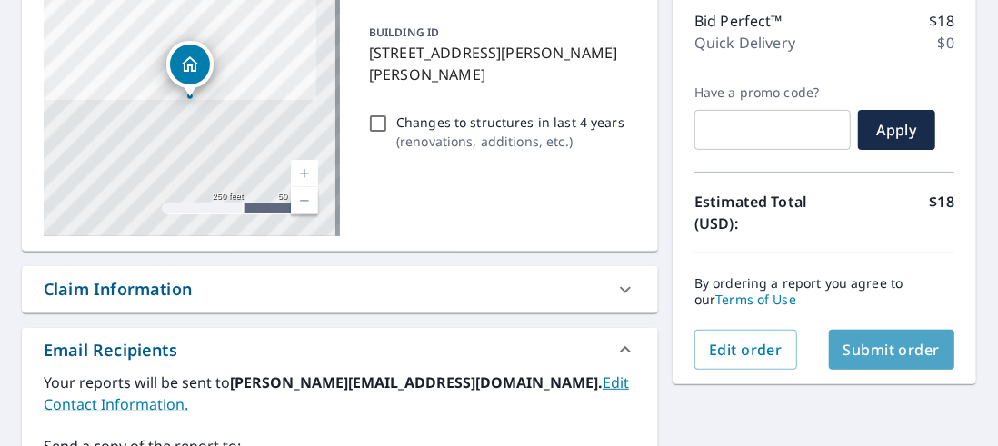
click at [857, 351] on span "Submit order" at bounding box center [892, 350] width 97 height 20
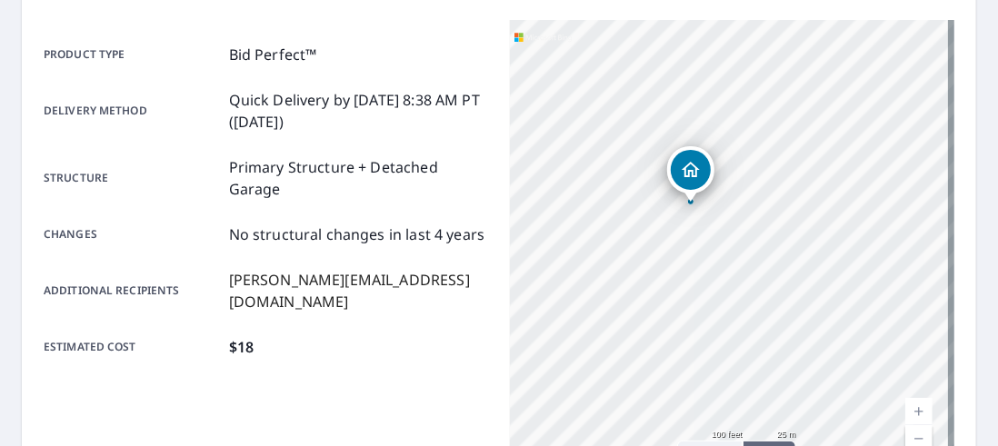
drag, startPoint x: 693, startPoint y: 141, endPoint x: 690, endPoint y: 166, distance: 24.7
click at [690, 166] on icon "Dropped pin, building 1, Residential property, 30 W Swaffer Rd Mayville, MI 487…" at bounding box center [691, 170] width 22 height 22
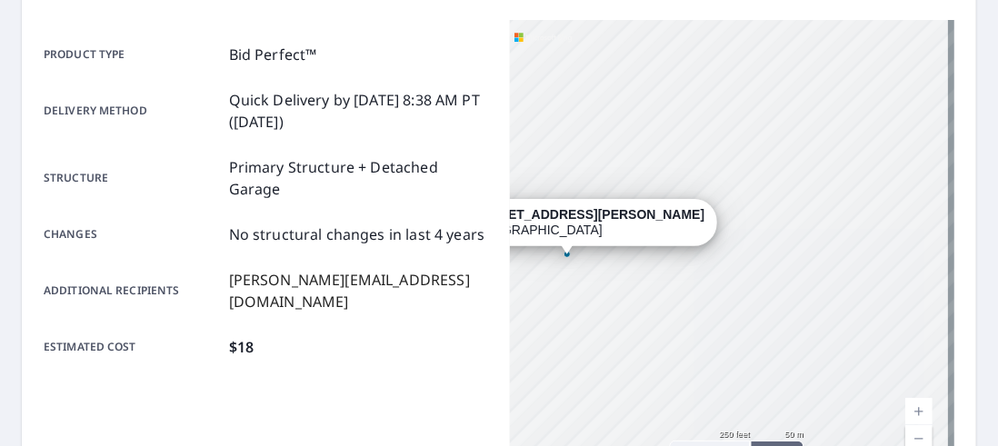
drag, startPoint x: 692, startPoint y: 264, endPoint x: 830, endPoint y: 115, distance: 203.3
click at [830, 115] on div "[STREET_ADDRESS][PERSON_NAME][PERSON_NAME]" at bounding box center [732, 247] width 445 height 455
click at [783, 173] on div "[STREET_ADDRESS][PERSON_NAME][PERSON_NAME]" at bounding box center [732, 247] width 445 height 455
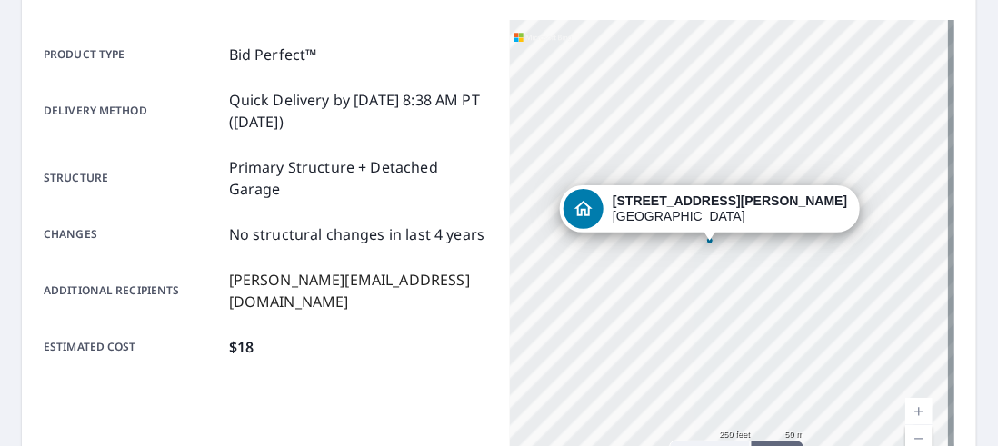
drag, startPoint x: 698, startPoint y: 346, endPoint x: 720, endPoint y: 391, distance: 49.6
click at [720, 391] on div "[STREET_ADDRESS][PERSON_NAME][PERSON_NAME]" at bounding box center [732, 247] width 445 height 455
